Goal: Information Seeking & Learning: Learn about a topic

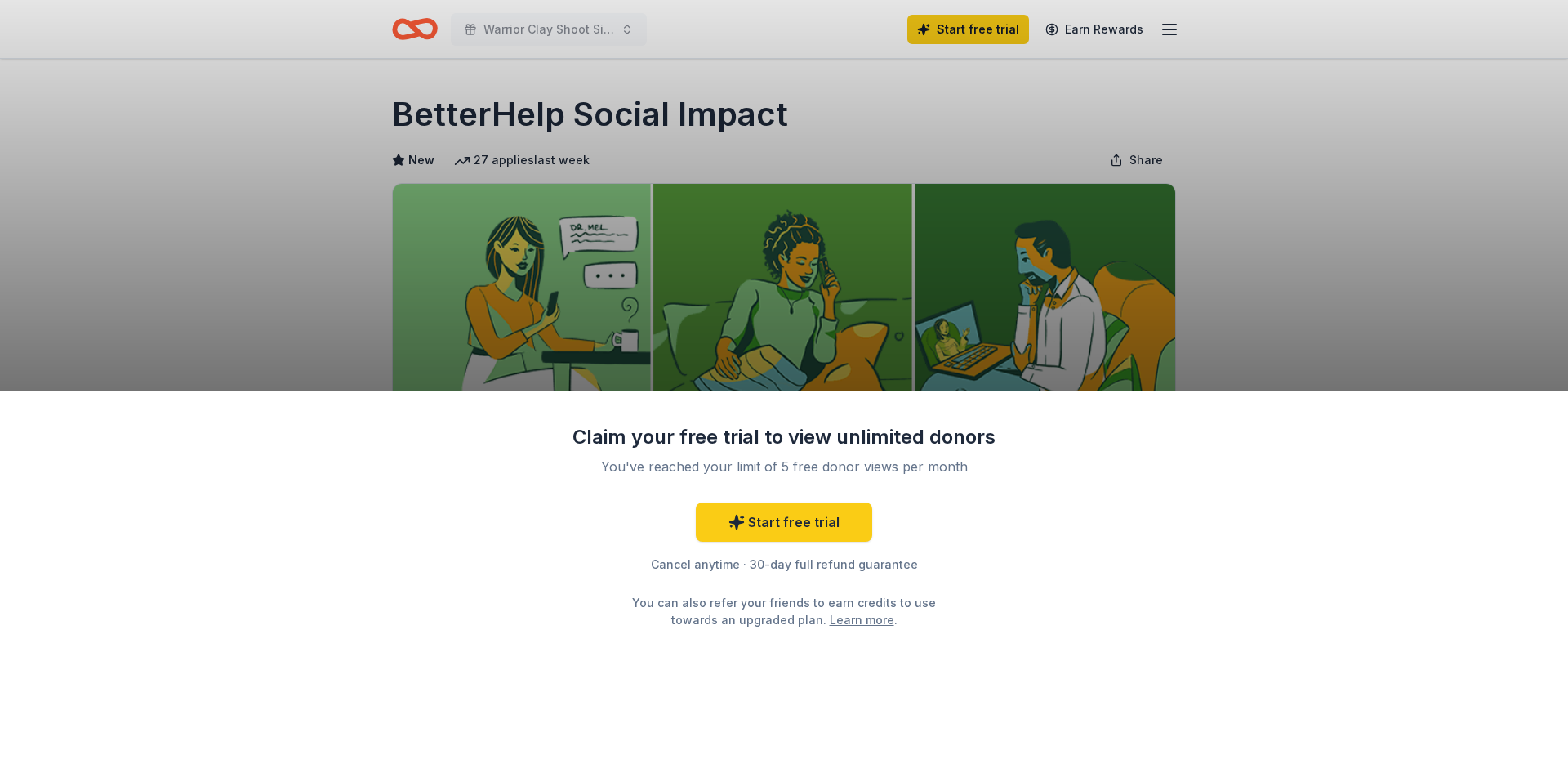
click at [1285, 212] on div "Claim your free trial to view unlimited donors You've reached your limit of 5 f…" at bounding box center [784, 391] width 1568 height 782
click at [902, 396] on div "Claim your free trial to view unlimited donors You've reached your limit of 5 f…" at bounding box center [784, 586] width 1568 height 391
click at [1164, 24] on div "Claim your free trial to view unlimited donors You've reached your limit of 5 f…" at bounding box center [784, 391] width 1568 height 782
click at [426, 31] on div "Claim your free trial to view unlimited donors You've reached your limit of 5 f…" at bounding box center [784, 391] width 1568 height 782
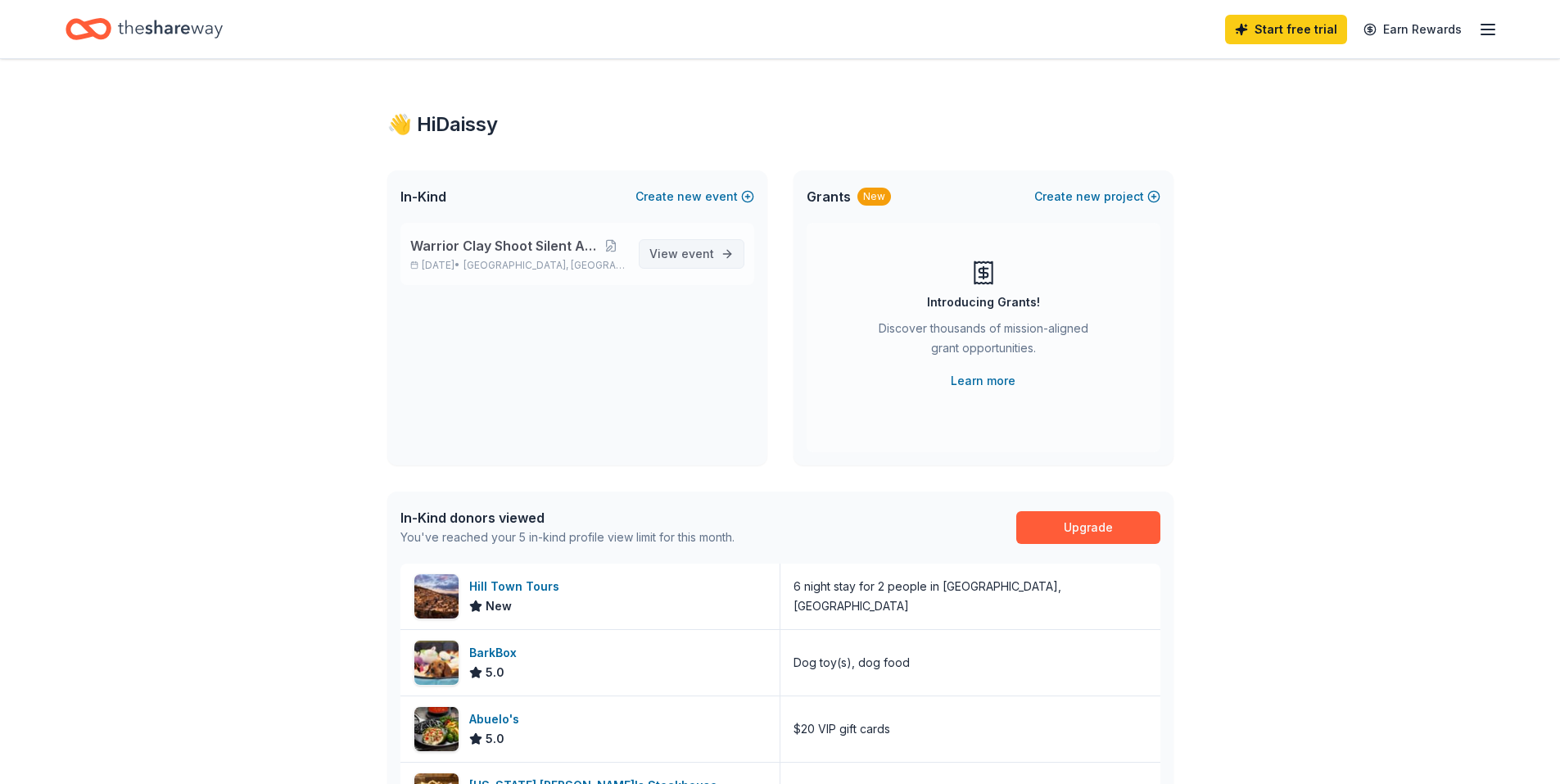
click at [655, 243] on link "View event" at bounding box center [691, 253] width 105 height 29
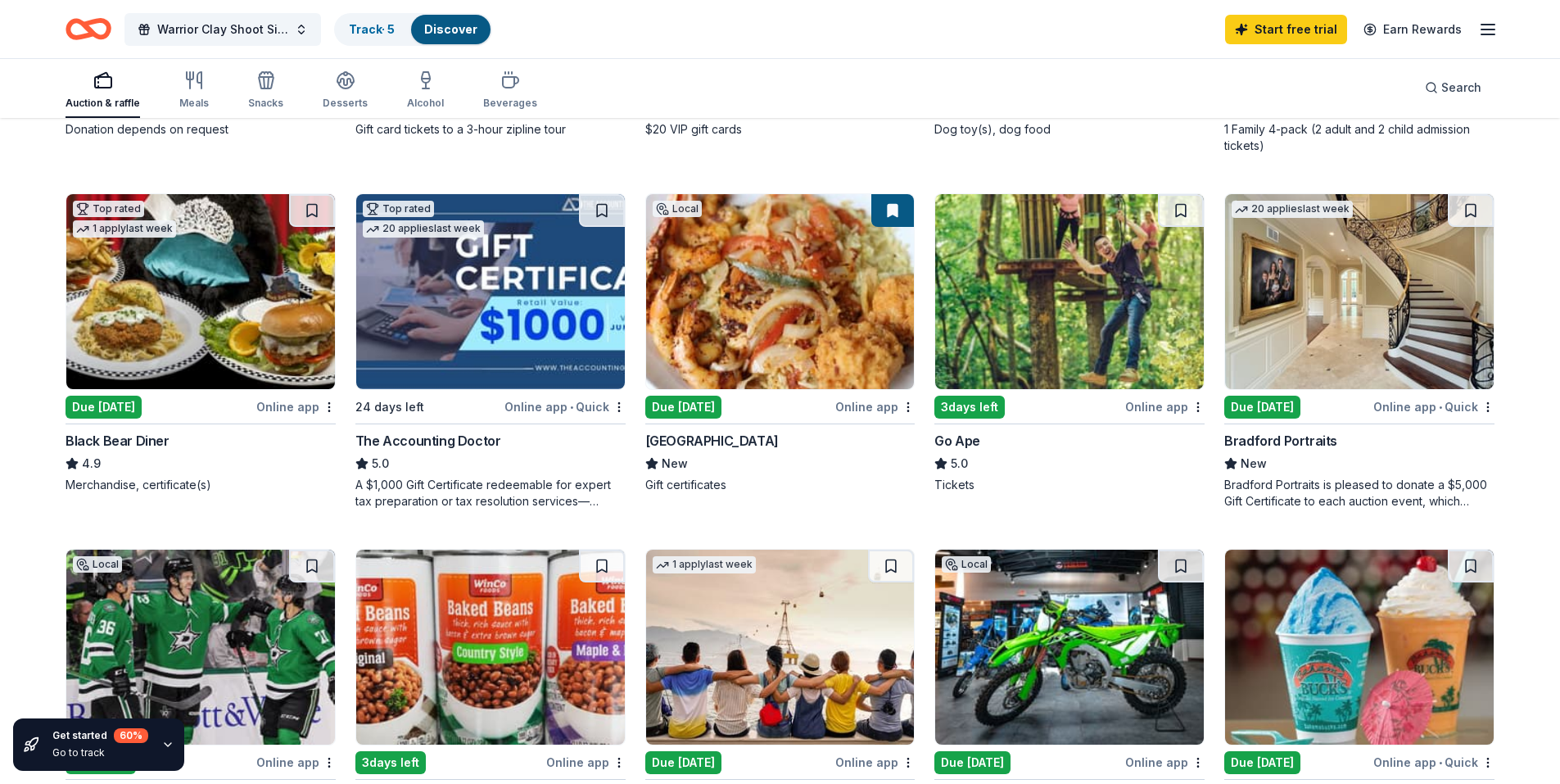
scroll to position [901, 0]
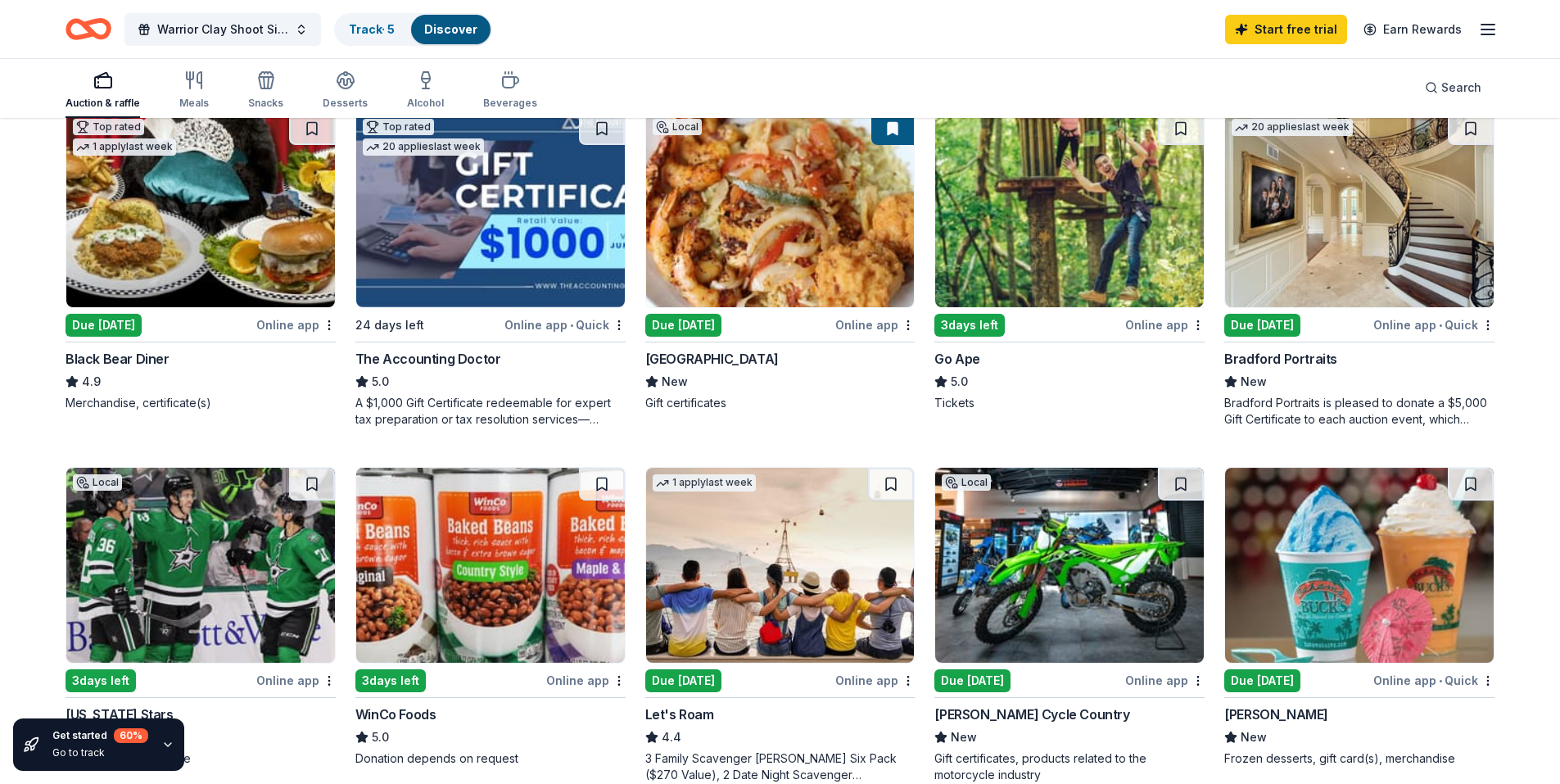
click at [569, 224] on img at bounding box center [490, 209] width 268 height 195
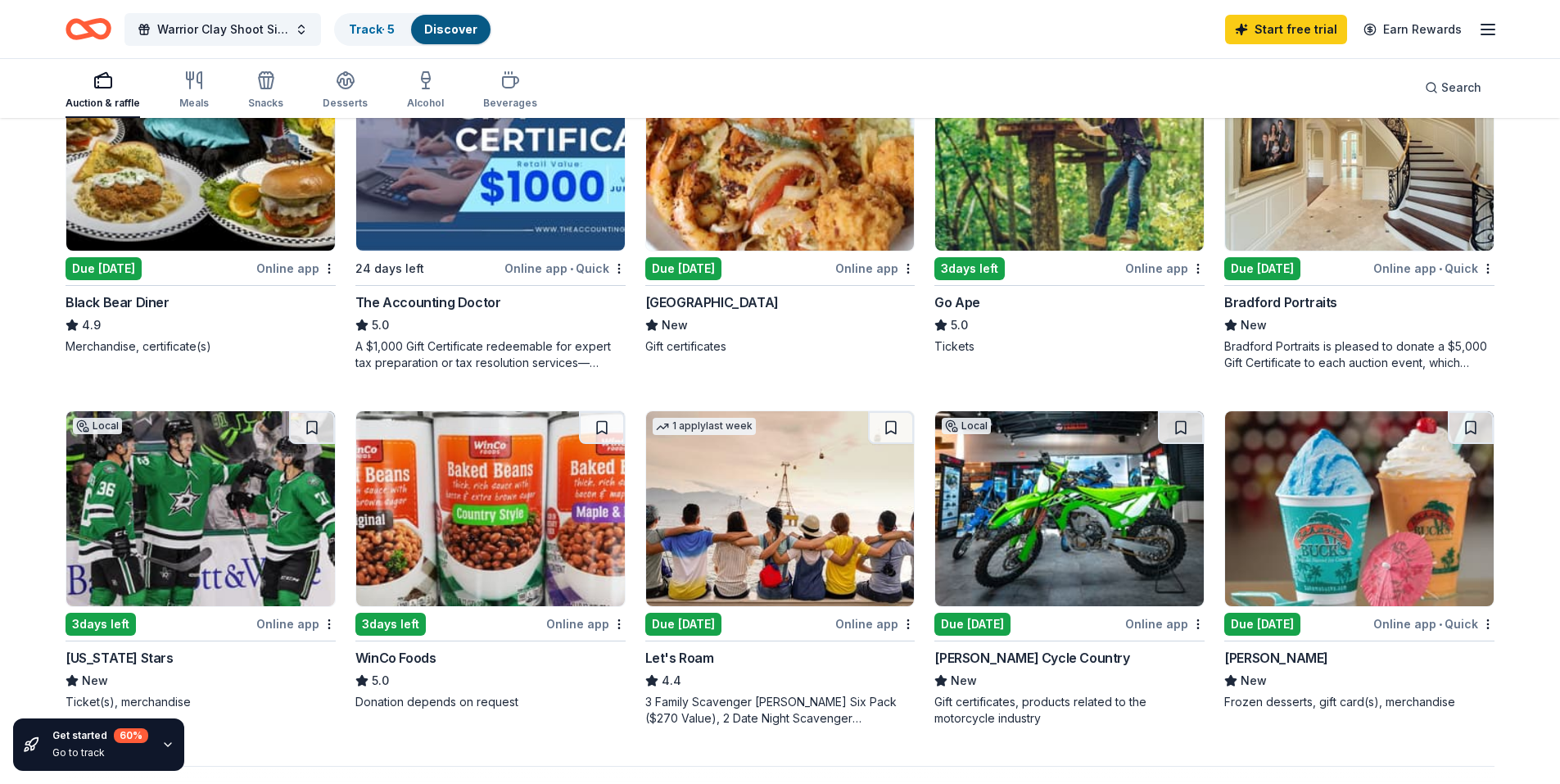
scroll to position [982, 0]
